Goal: Transaction & Acquisition: Purchase product/service

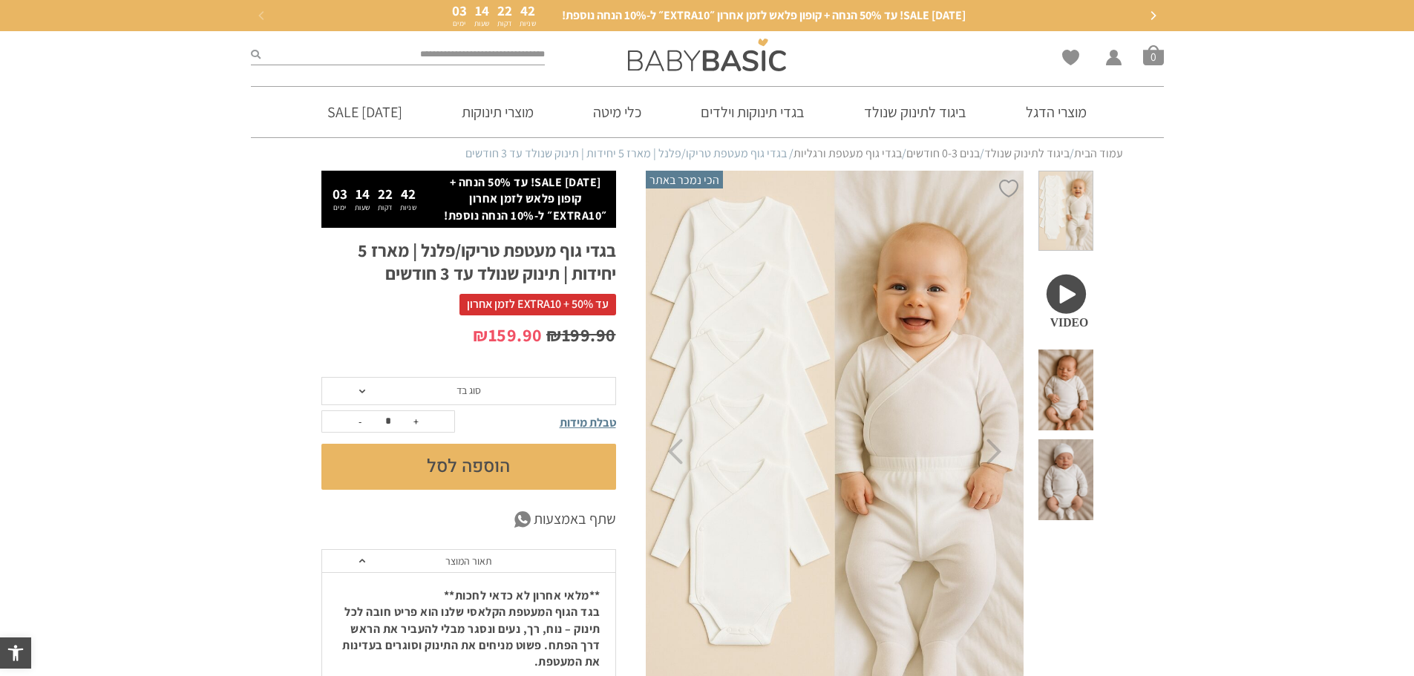
click at [1086, 190] on span at bounding box center [1065, 211] width 54 height 81
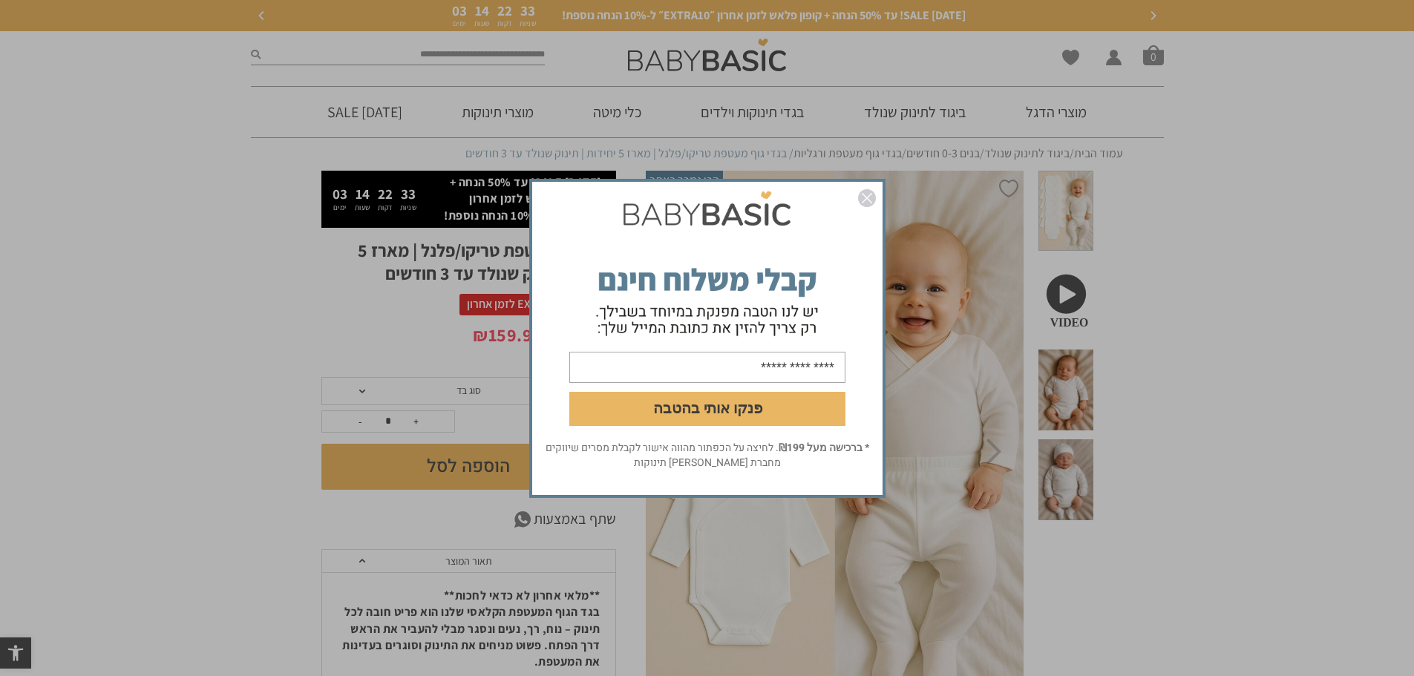
click at [866, 193] on img "סגור" at bounding box center [867, 198] width 18 height 18
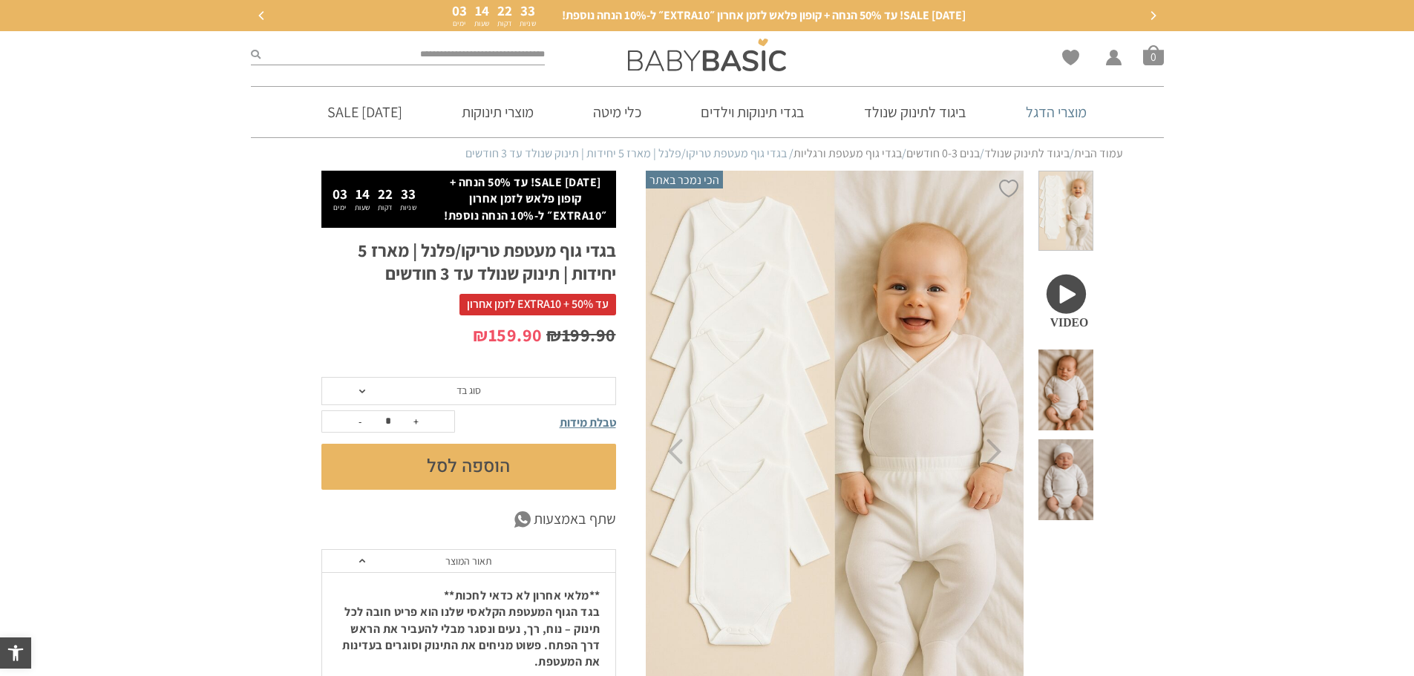
click at [1065, 118] on link "מוצרי הדגל" at bounding box center [1055, 112] width 105 height 50
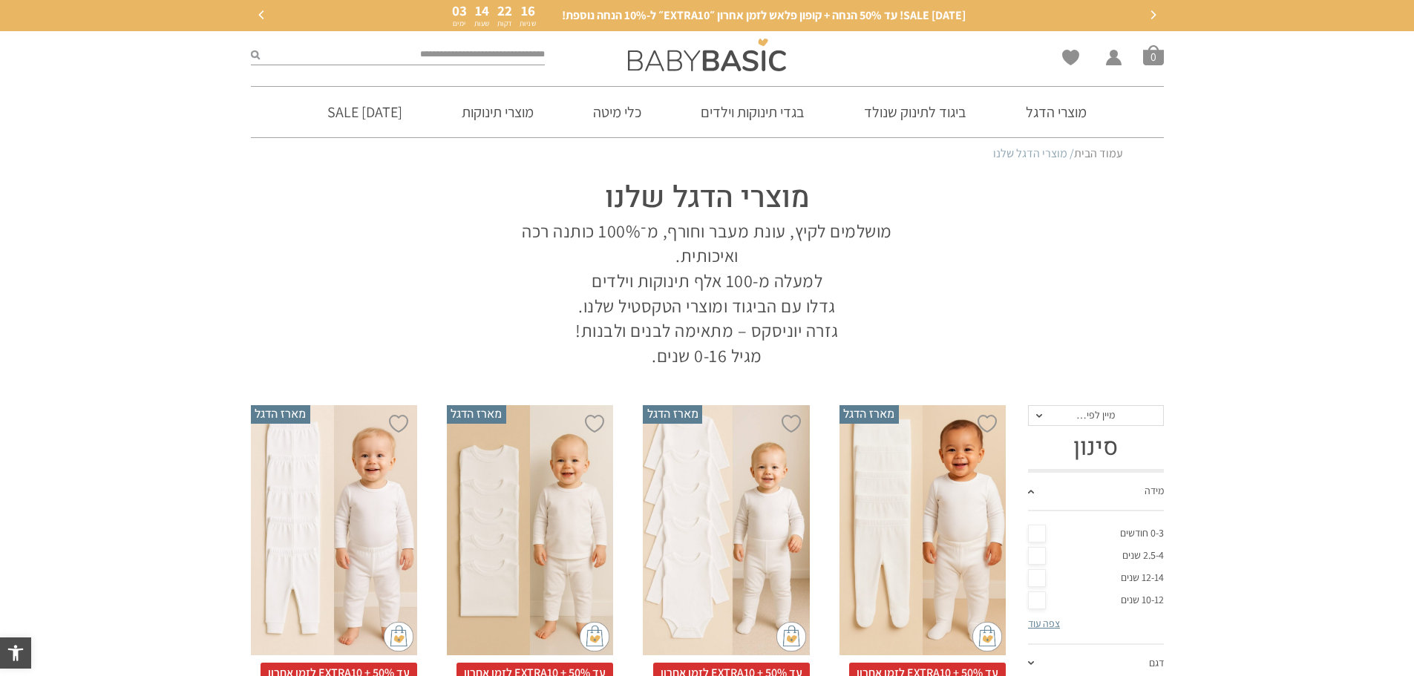
drag, startPoint x: 0, startPoint y: 0, endPoint x: 1255, endPoint y: 410, distance: 1320.4
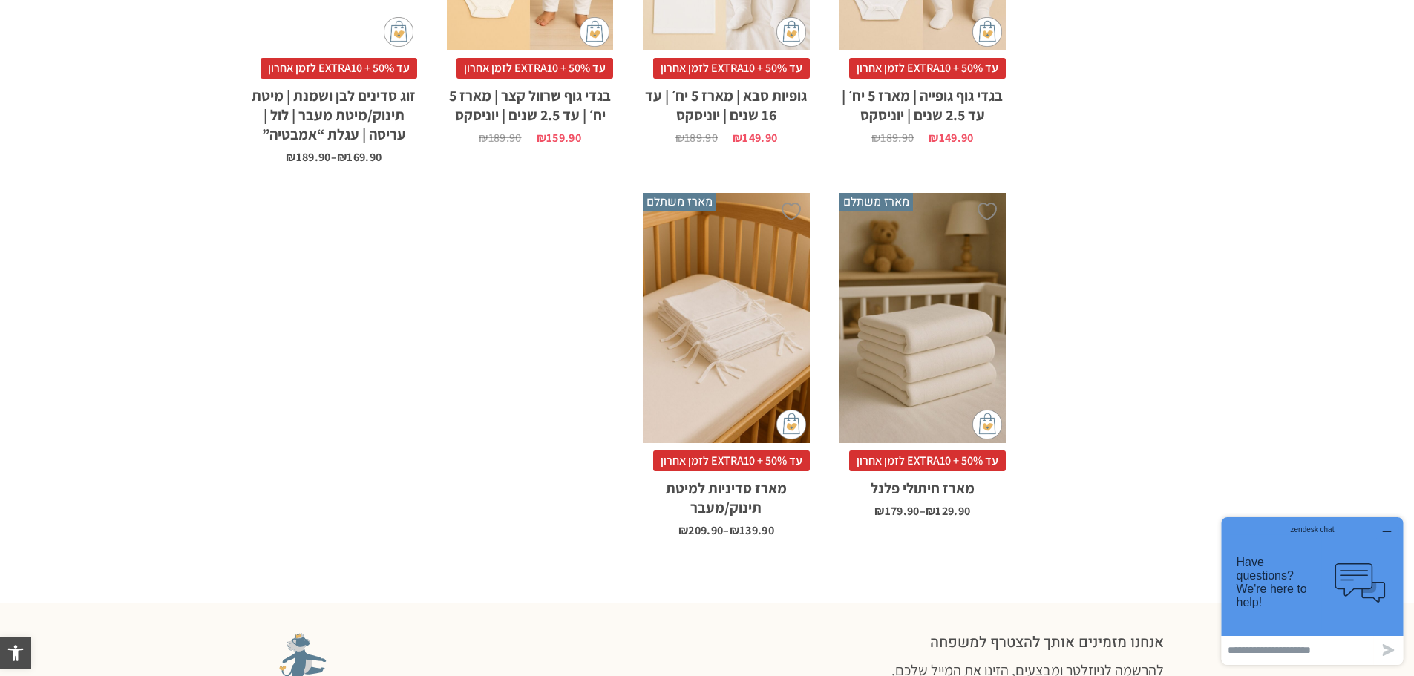
scroll to position [1410, 0]
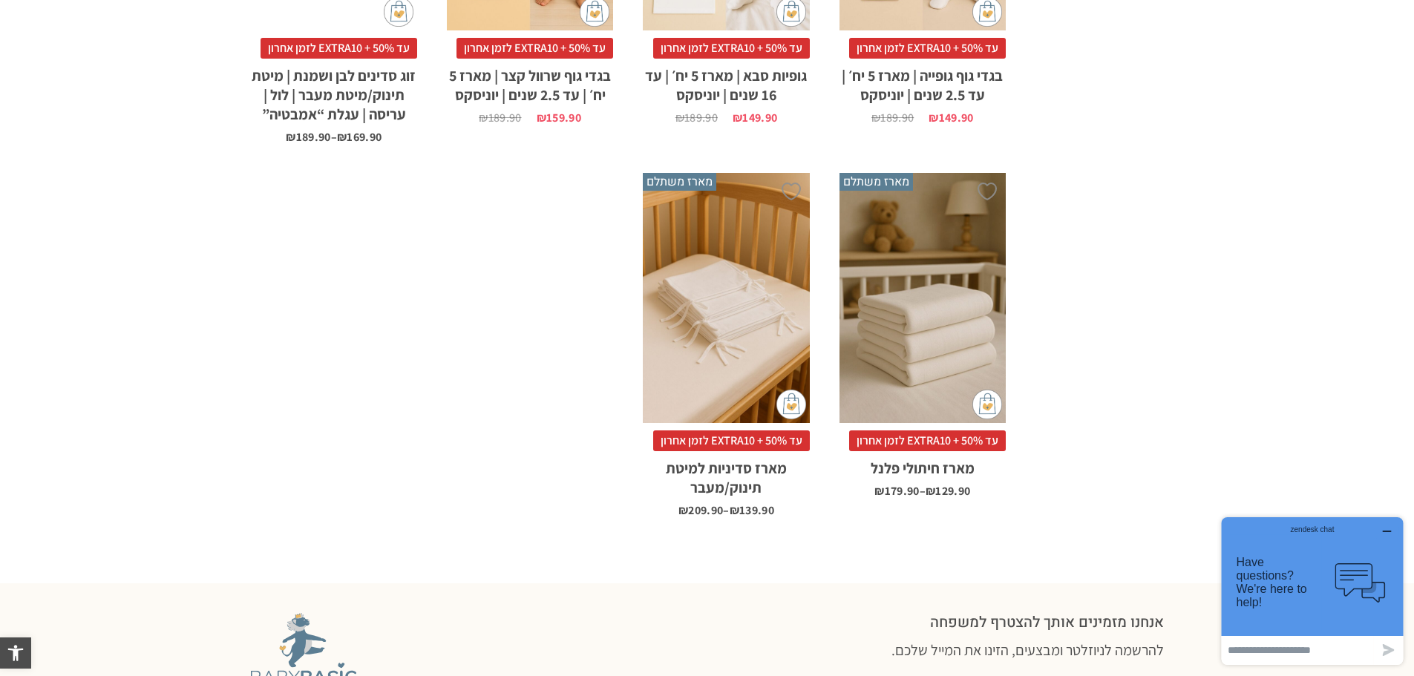
click at [747, 471] on h2 "מארז סדיניות למיטת תינוק/מעבר" at bounding box center [726, 474] width 166 height 46
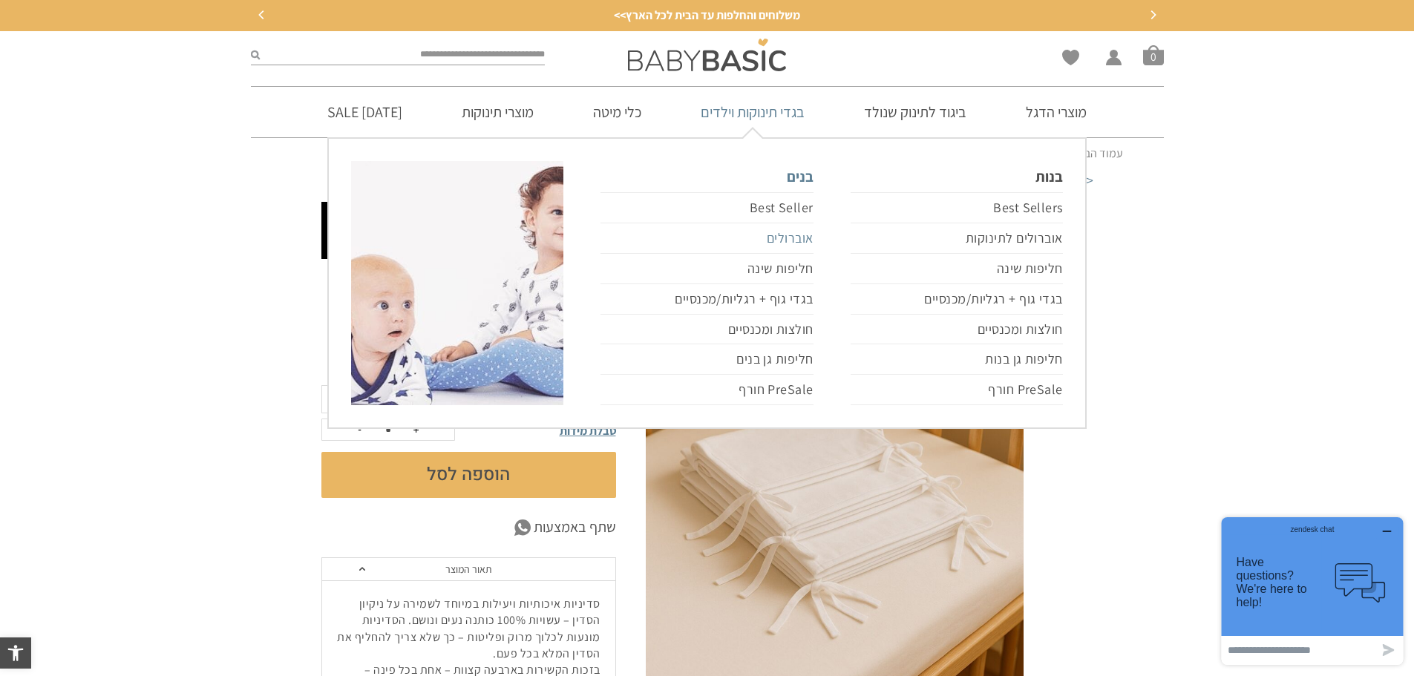
click at [777, 244] on link "אוברולים" at bounding box center [706, 238] width 212 height 30
